Goal: Task Accomplishment & Management: Manage account settings

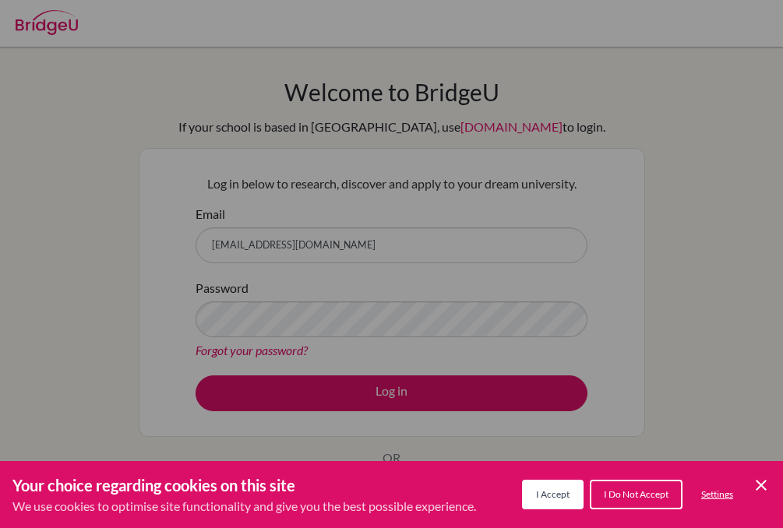
click at [335, 230] on div "Cookie Preferences" at bounding box center [391, 264] width 783 height 528
click at [361, 245] on div "Cookie Preferences" at bounding box center [391, 264] width 783 height 528
click at [330, 249] on div "Cookie Preferences" at bounding box center [391, 264] width 783 height 528
drag, startPoint x: 319, startPoint y: 241, endPoint x: 330, endPoint y: 248, distance: 12.3
click at [330, 248] on div "Cookie Preferences" at bounding box center [391, 264] width 783 height 528
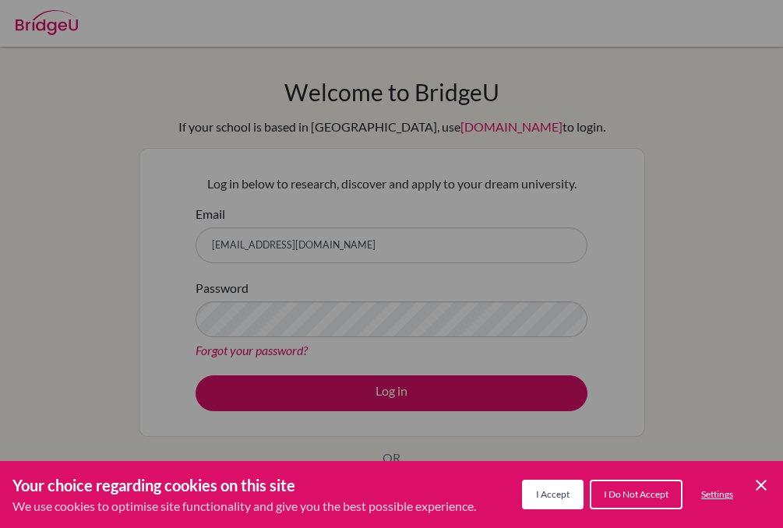
click at [623, 492] on span "I Do Not Accept" at bounding box center [636, 495] width 65 height 12
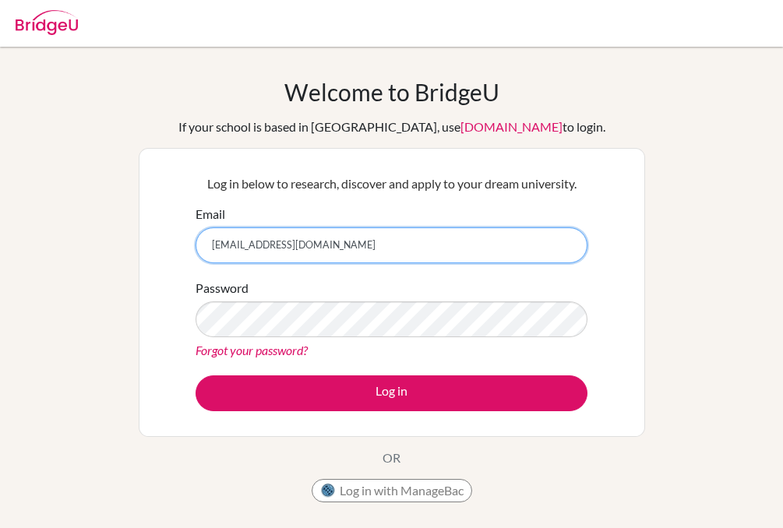
drag, startPoint x: 288, startPoint y: 259, endPoint x: 303, endPoint y: 240, distance: 24.3
click at [289, 257] on input "[EMAIL_ADDRESS][DOMAIN_NAME]" at bounding box center [392, 246] width 392 height 36
type input "[PERSON_NAME][EMAIL_ADDRESS][PERSON_NAME][DOMAIN_NAME]"
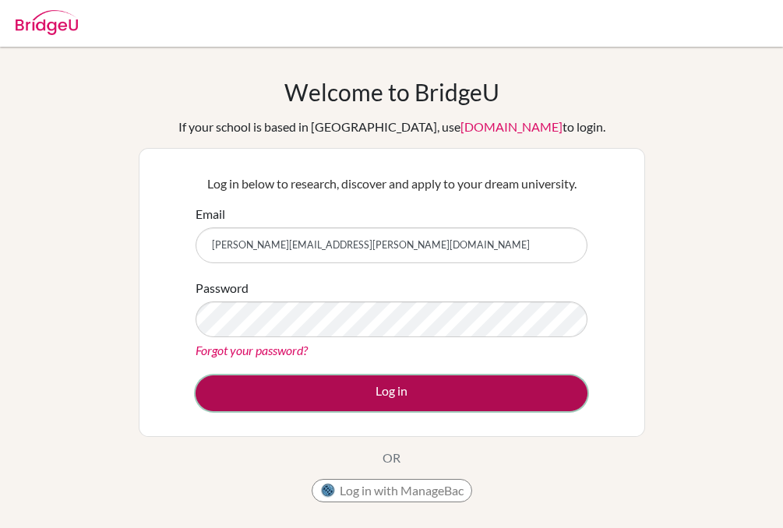
click at [413, 397] on button "Log in" at bounding box center [392, 394] width 392 height 36
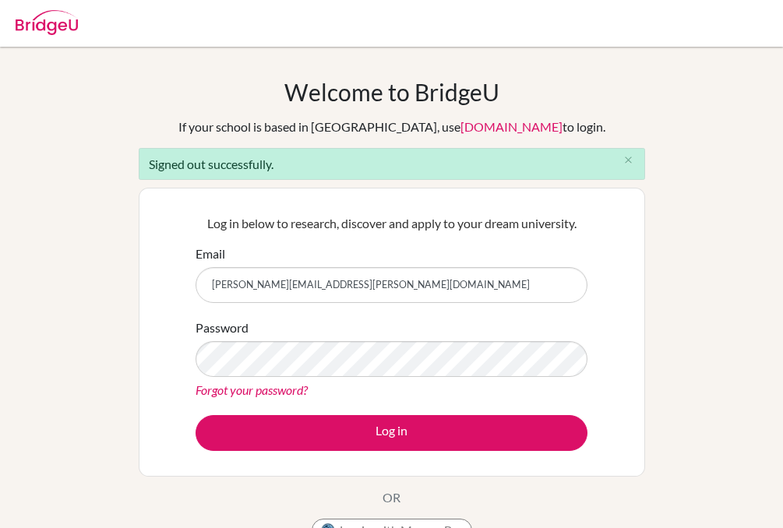
type input "college.counselor@nis.com.ph"
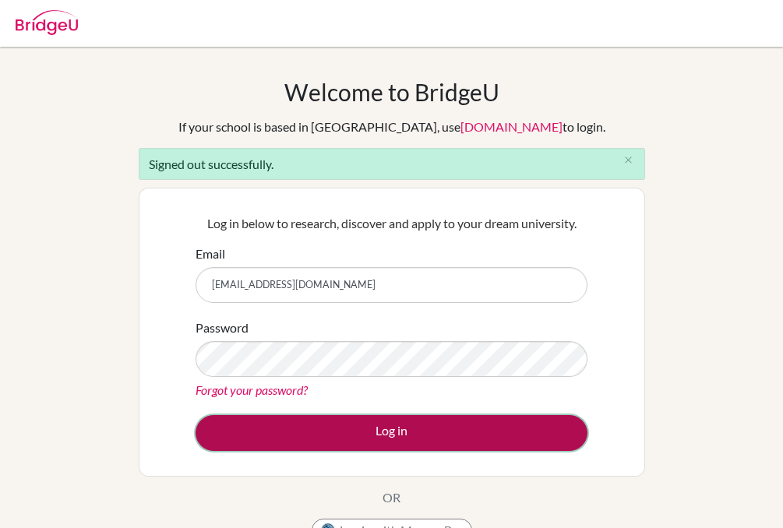
click at [376, 434] on button "Log in" at bounding box center [392, 433] width 392 height 36
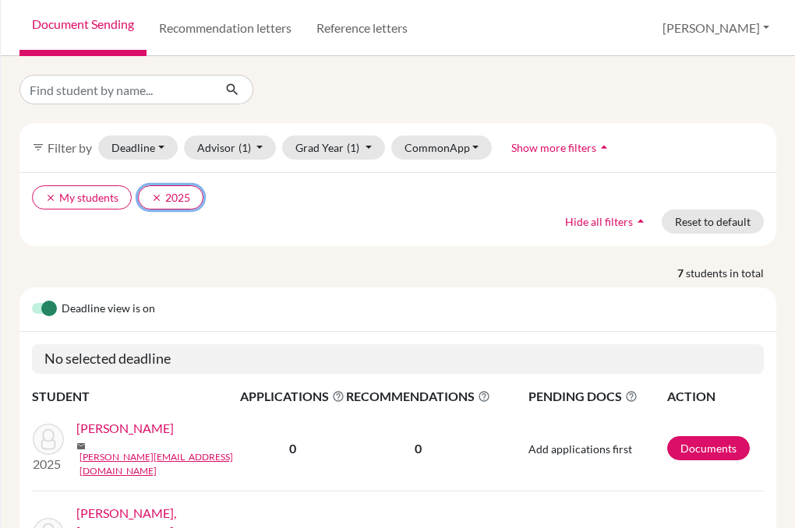
click at [154, 196] on icon "clear" at bounding box center [156, 197] width 11 height 11
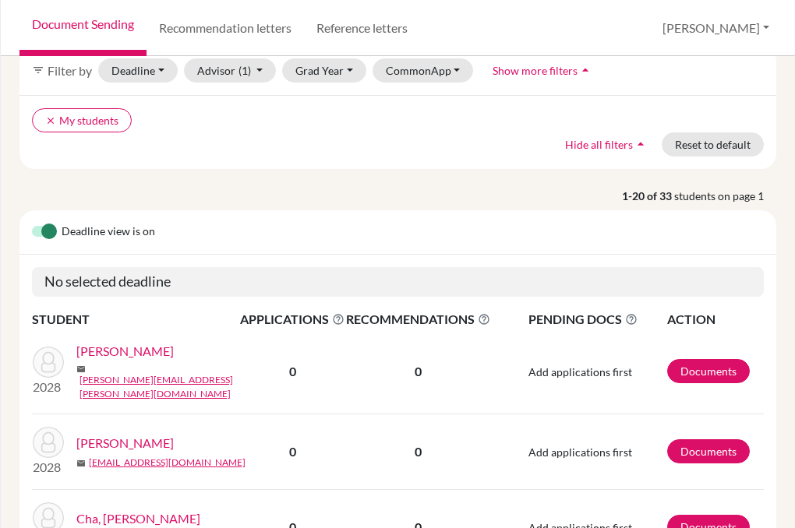
scroll to position [78, 0]
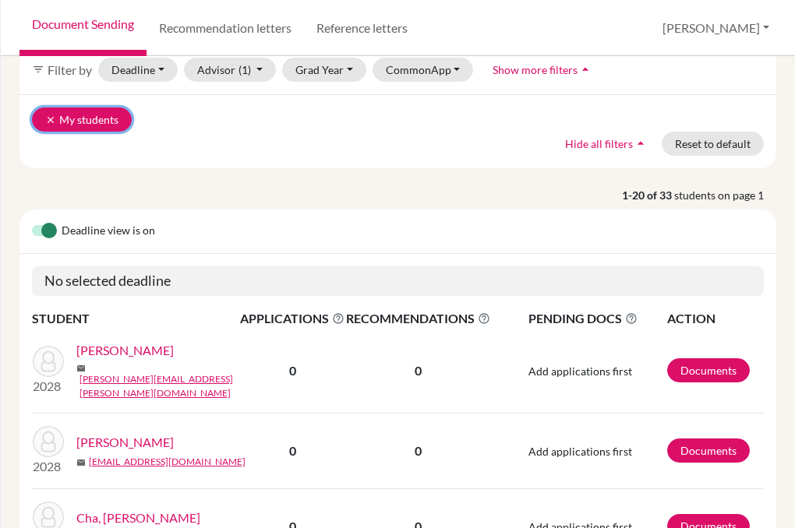
click at [46, 118] on icon "clear" at bounding box center [50, 120] width 11 height 11
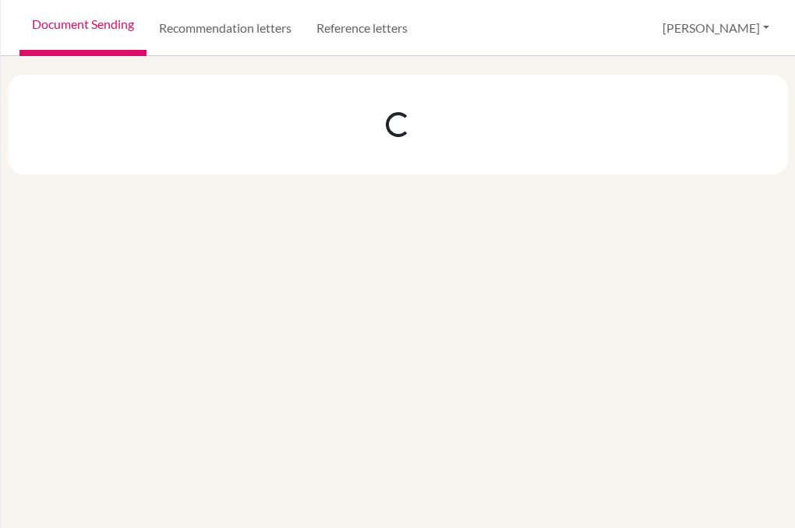
scroll to position [0, 0]
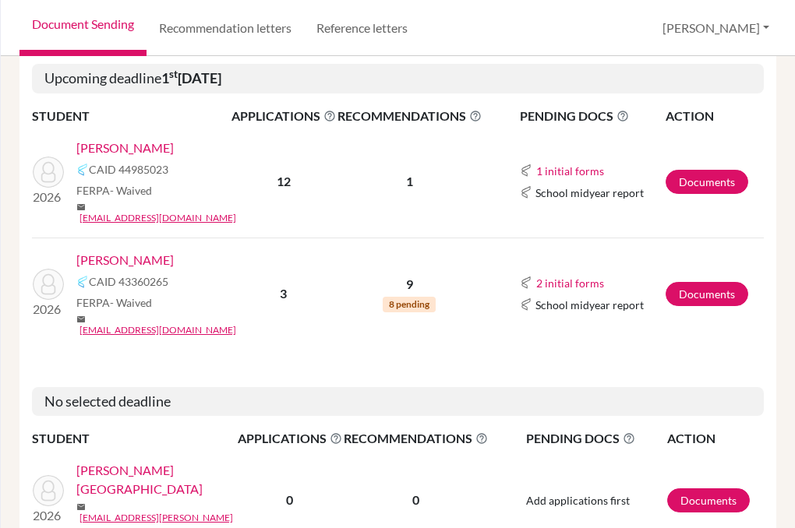
scroll to position [234, 0]
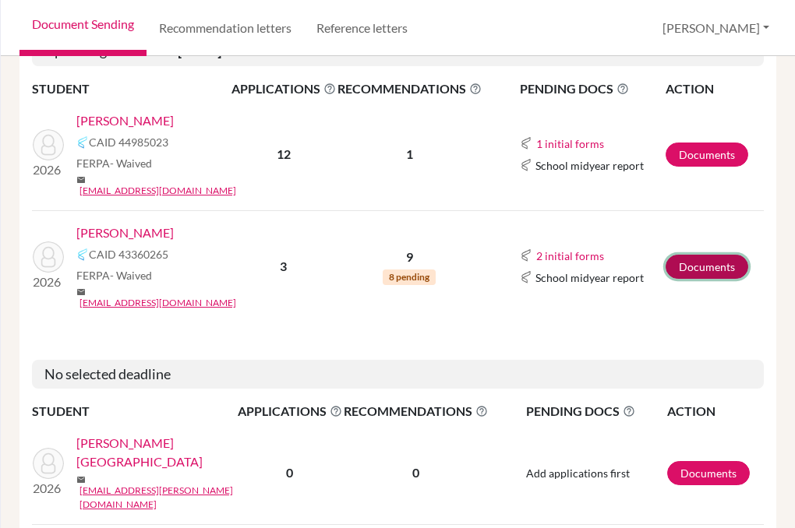
click at [687, 255] on link "Documents" at bounding box center [706, 267] width 83 height 24
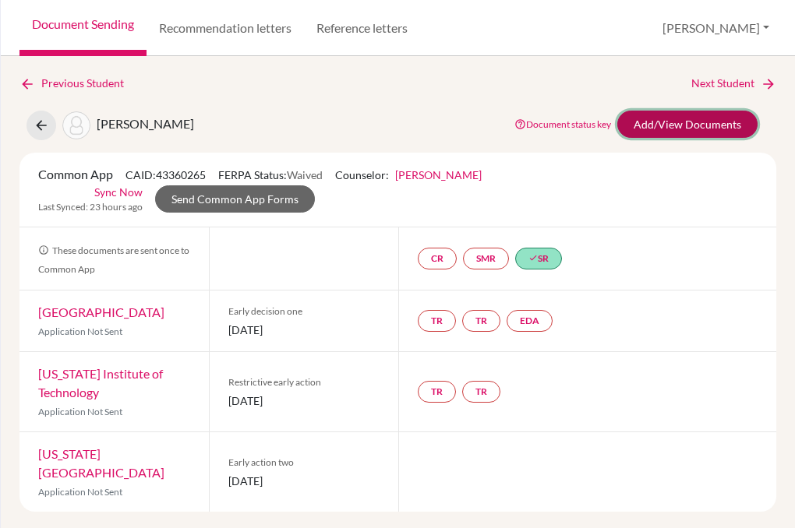
click at [684, 124] on link "Add/View Documents" at bounding box center [687, 124] width 140 height 27
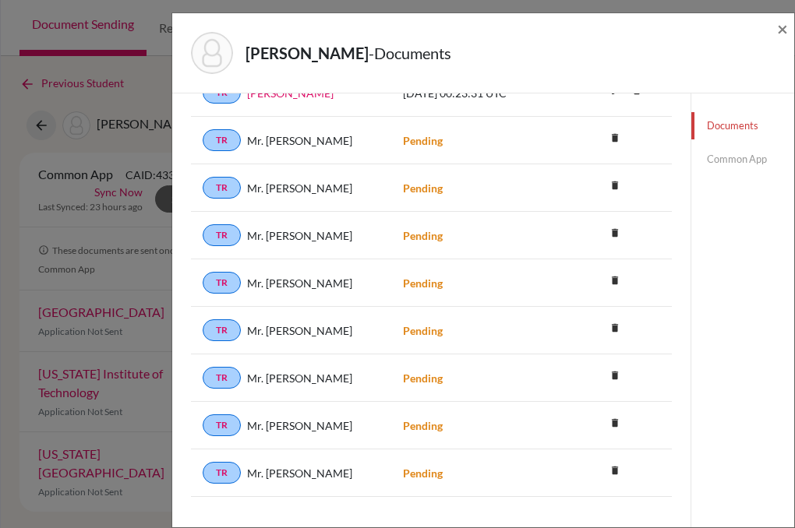
scroll to position [460, 0]
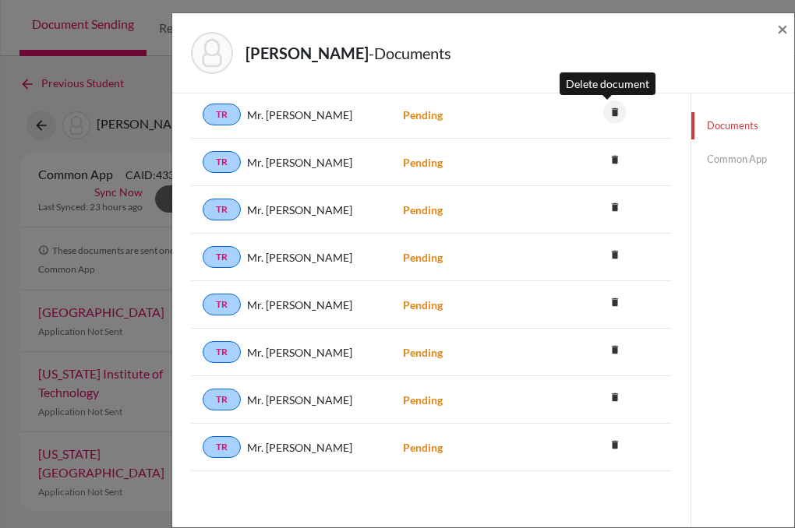
click at [608, 110] on icon "delete" at bounding box center [614, 112] width 23 height 23
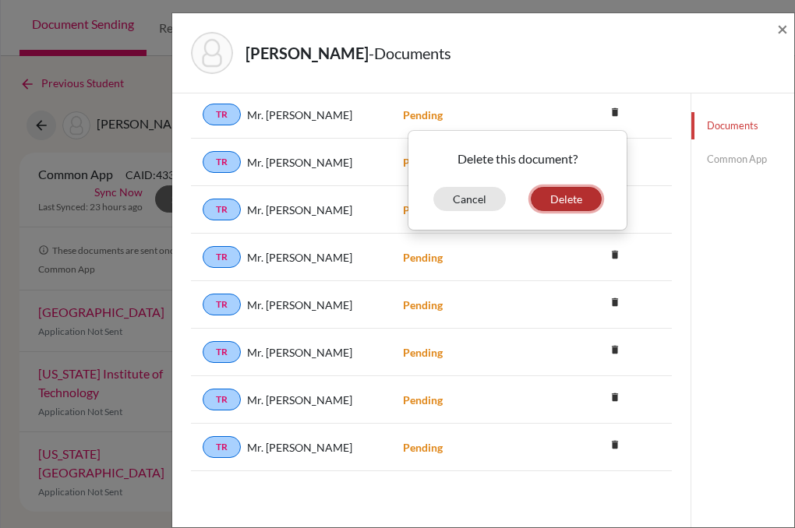
click at [561, 196] on button "Delete" at bounding box center [566, 199] width 71 height 24
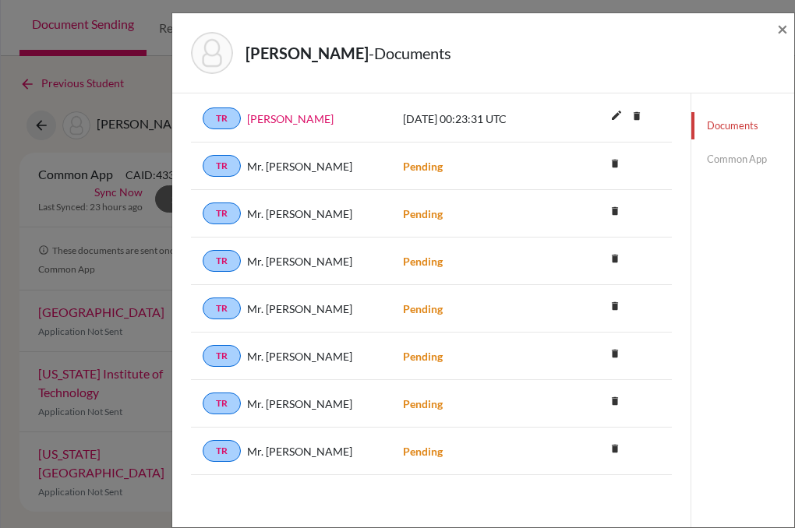
scroll to position [464, 0]
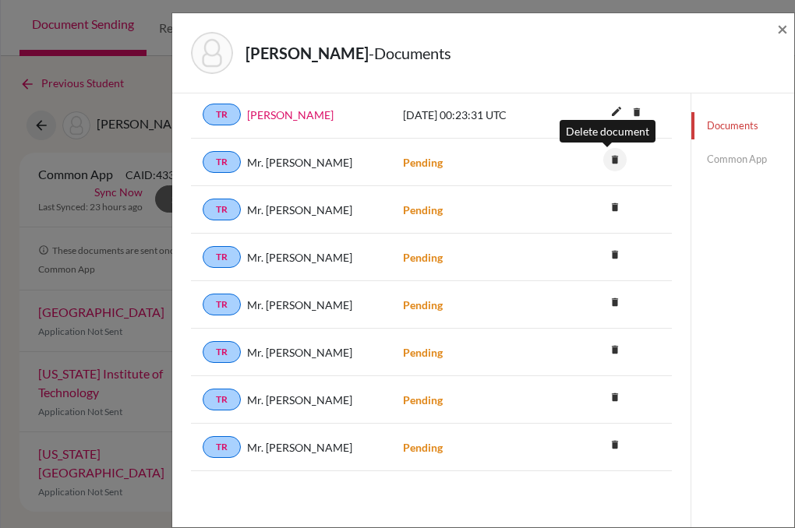
click at [604, 161] on icon "delete" at bounding box center [614, 159] width 23 height 23
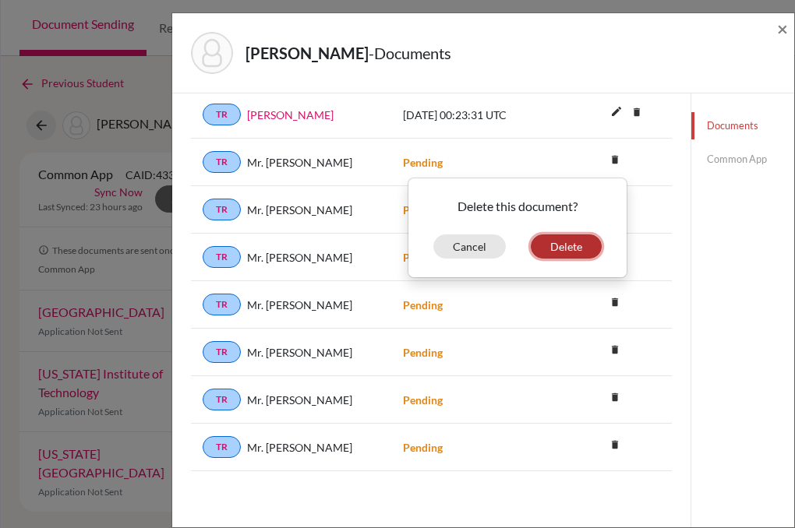
click at [561, 243] on button "Delete" at bounding box center [566, 247] width 71 height 24
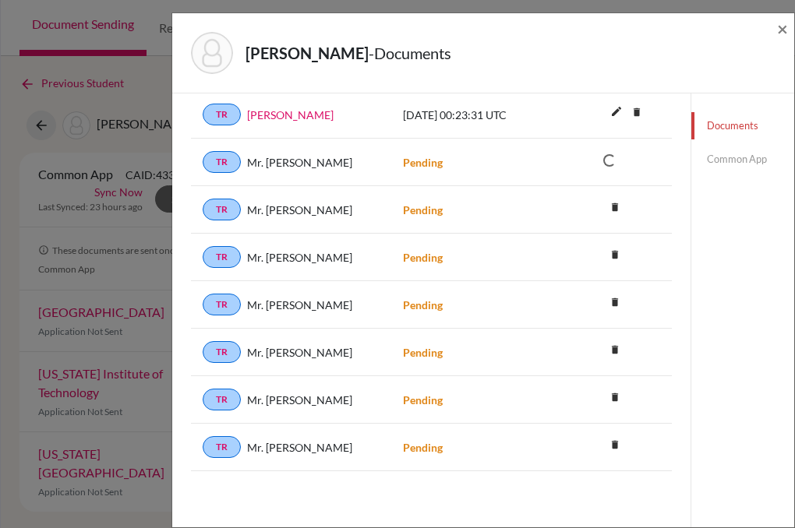
scroll to position [417, 0]
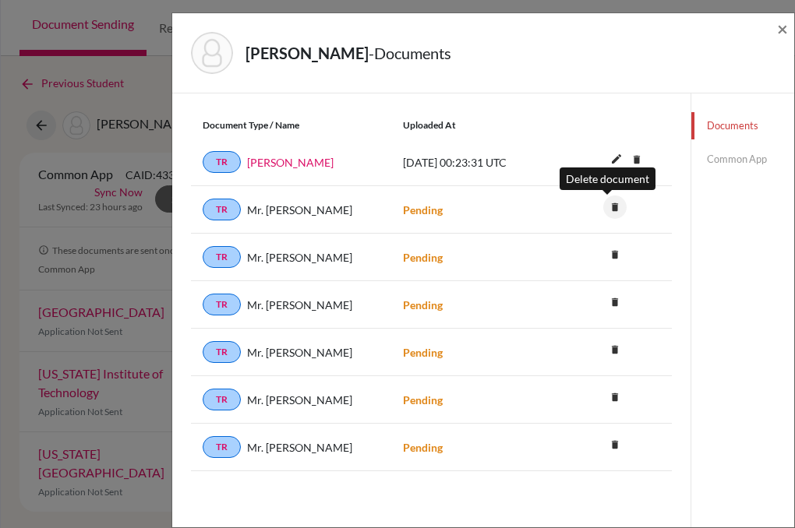
click at [608, 210] on icon "delete" at bounding box center [614, 207] width 23 height 23
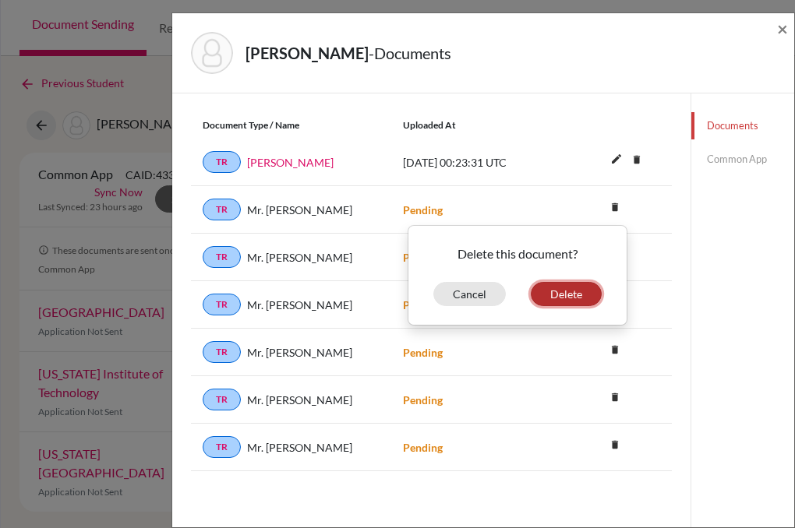
click at [566, 294] on button "Delete" at bounding box center [566, 294] width 71 height 24
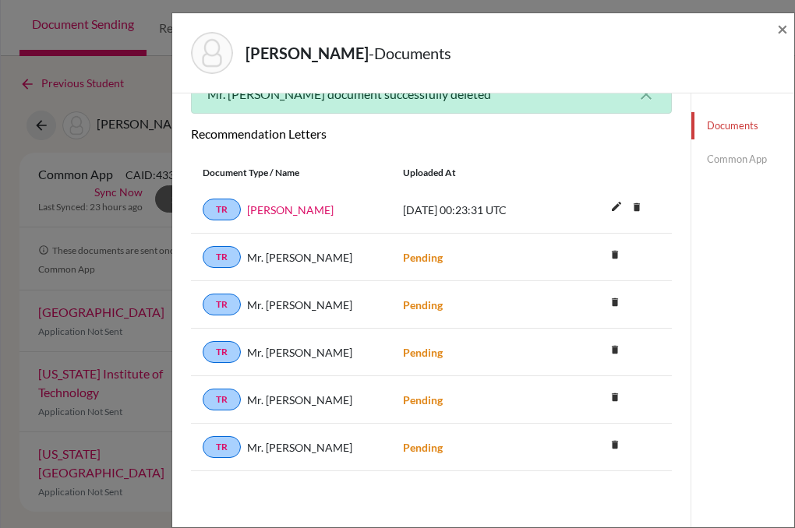
scroll to position [369, 0]
click at [607, 254] on icon "delete" at bounding box center [614, 254] width 23 height 23
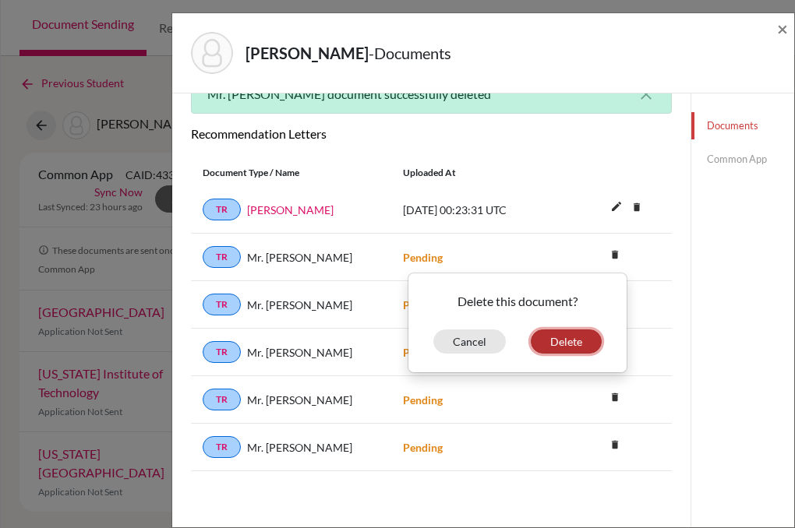
click at [563, 336] on button "Delete" at bounding box center [566, 342] width 71 height 24
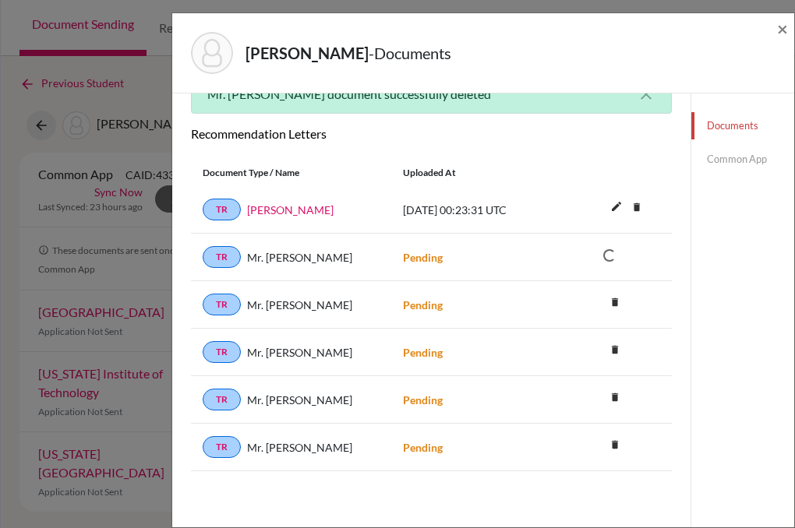
scroll to position [322, 0]
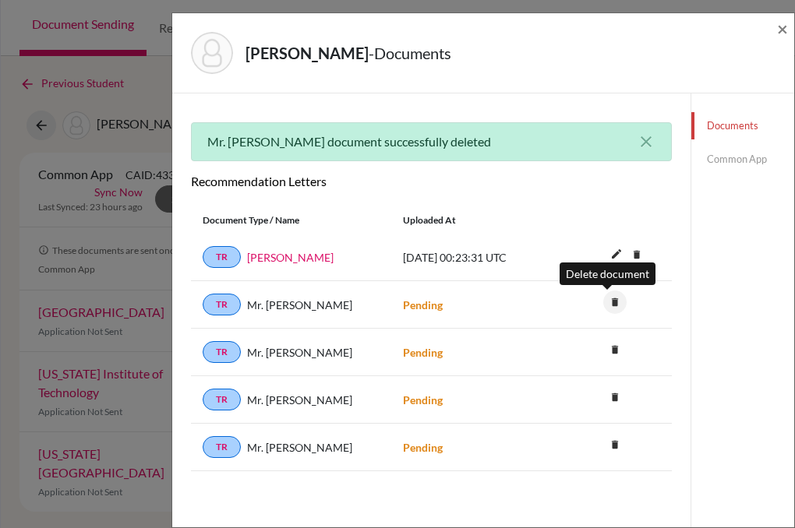
click at [606, 299] on icon "delete" at bounding box center [614, 302] width 23 height 23
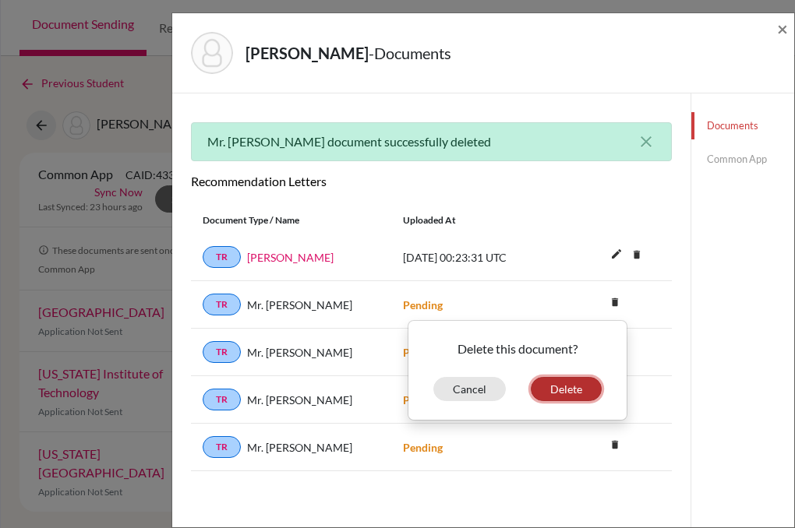
click at [552, 386] on button "Delete" at bounding box center [566, 389] width 71 height 24
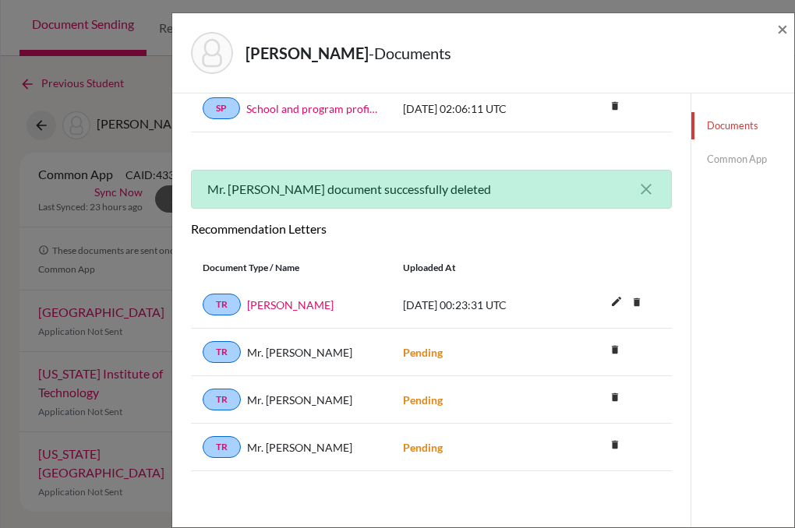
scroll to position [274, 0]
click at [227, 400] on link "TR" at bounding box center [222, 400] width 38 height 22
click at [218, 393] on link "TR" at bounding box center [222, 400] width 38 height 22
click at [220, 395] on link "TR" at bounding box center [222, 400] width 38 height 22
click at [217, 402] on link "TR" at bounding box center [222, 400] width 38 height 22
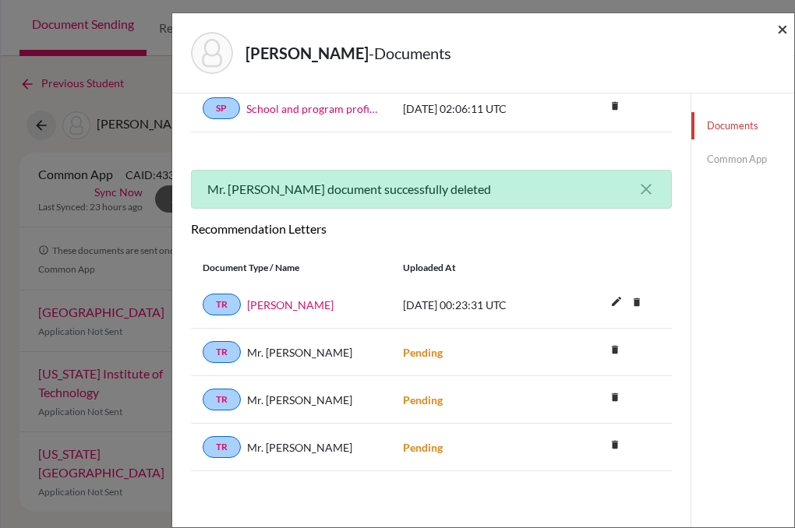
click at [778, 29] on span "×" at bounding box center [782, 28] width 11 height 23
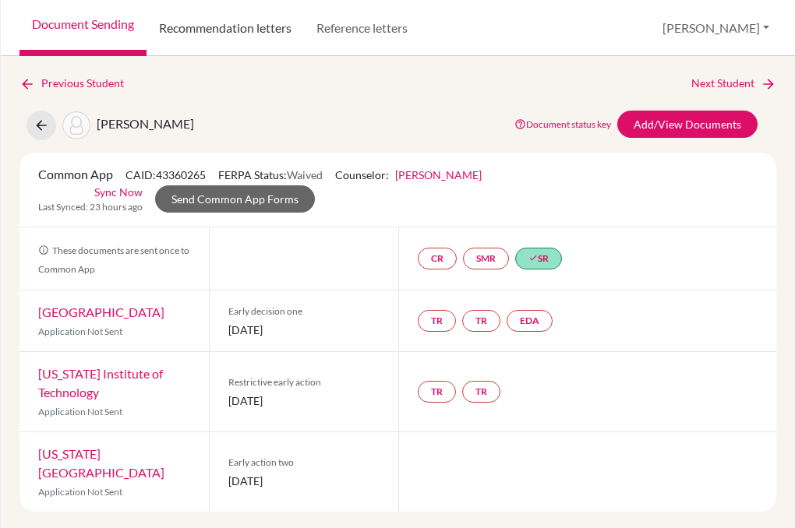
click at [244, 30] on link "Recommendation letters" at bounding box center [224, 28] width 157 height 56
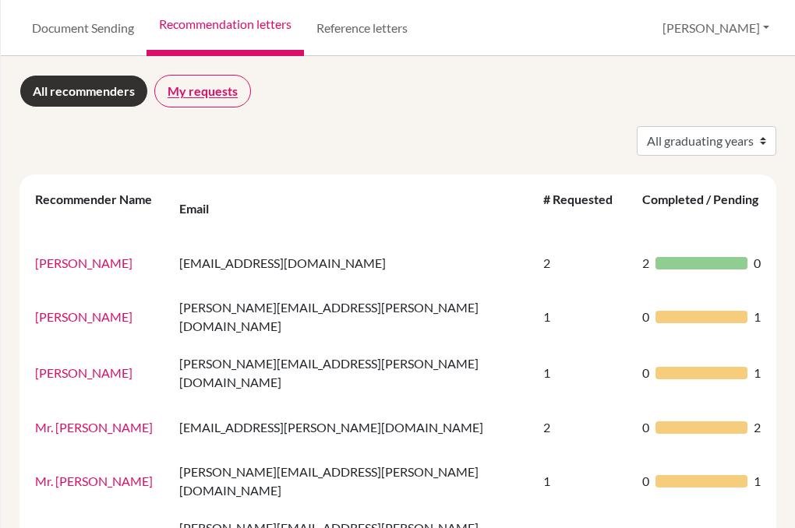
click at [198, 101] on link "My requests" at bounding box center [202, 91] width 97 height 33
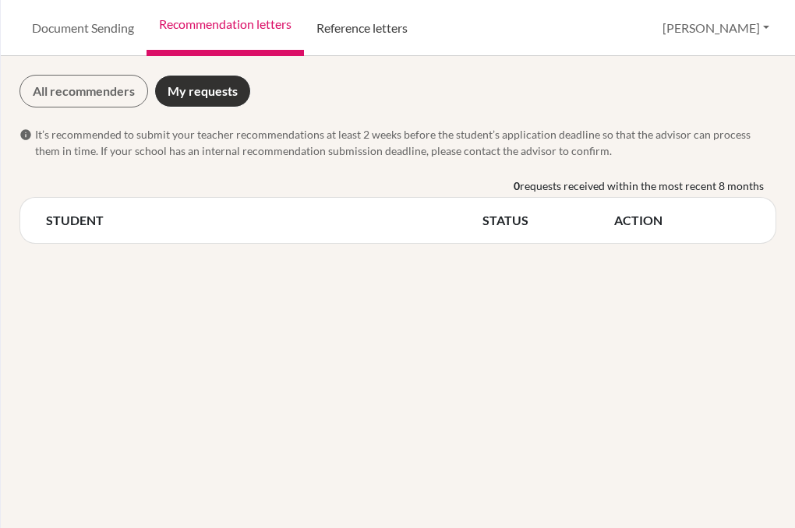
click at [360, 29] on link "Reference letters" at bounding box center [362, 28] width 116 height 56
click at [743, 30] on button "[PERSON_NAME]" at bounding box center [715, 28] width 121 height 30
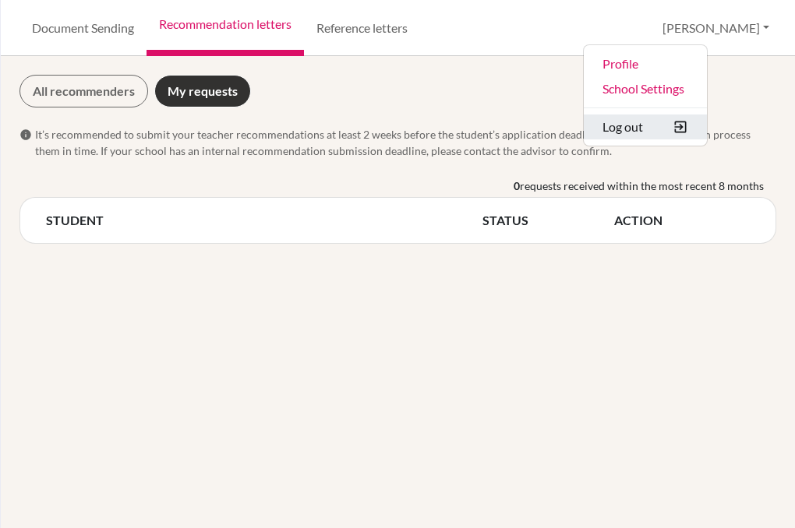
click at [680, 129] on button "Log out" at bounding box center [645, 127] width 123 height 25
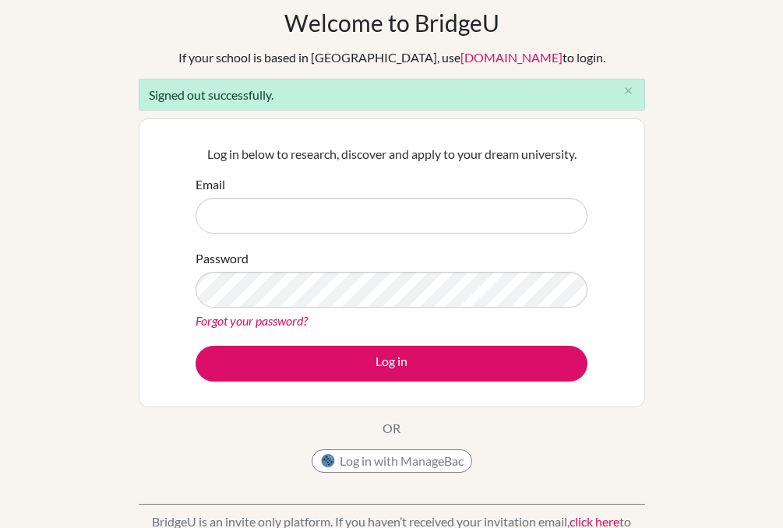
scroll to position [31, 0]
